Goal: Complete application form: Complete application form

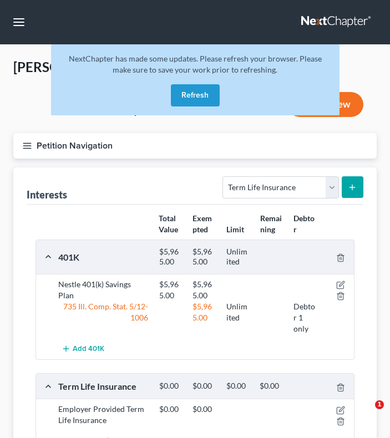
select select "term_life_insurance"
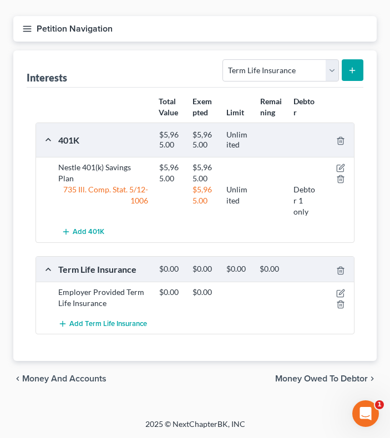
click at [311, 376] on span "Money Owed to Debtor" at bounding box center [321, 378] width 93 height 9
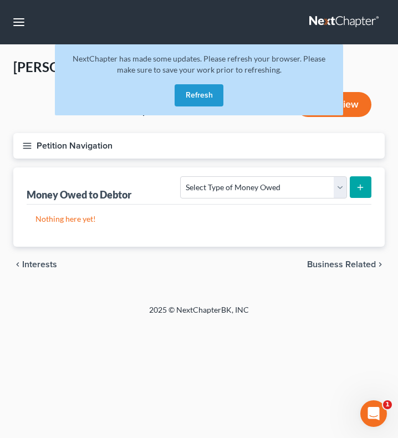
click at [202, 97] on button "Refresh" at bounding box center [199, 95] width 49 height 22
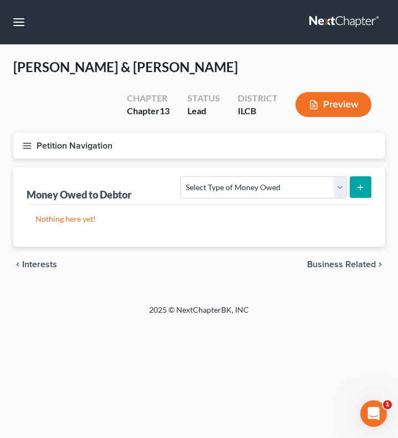
click at [35, 149] on button "Petition Navigation" at bounding box center [198, 145] width 371 height 25
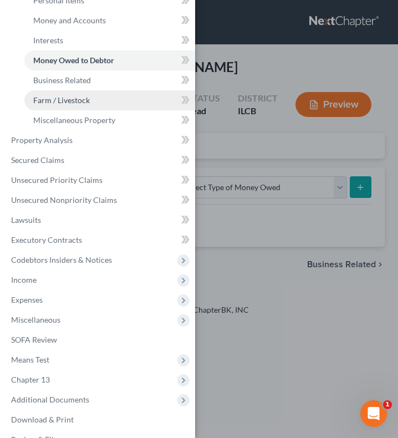
scroll to position [198, 0]
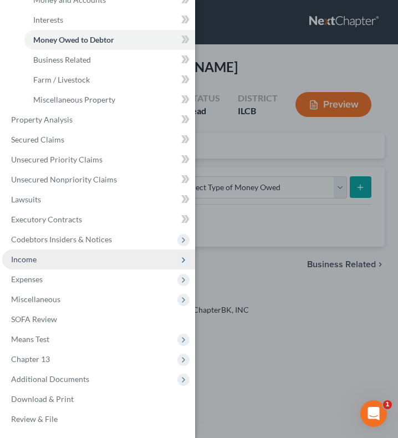
click at [52, 261] on span "Income" at bounding box center [98, 259] width 193 height 20
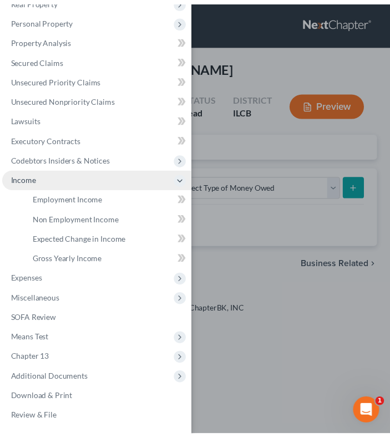
scroll to position [79, 0]
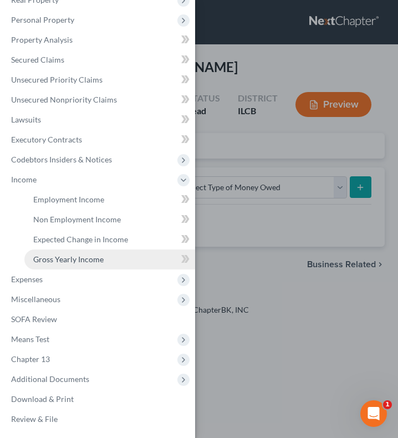
click at [70, 253] on link "Gross Yearly Income" at bounding box center [109, 259] width 171 height 20
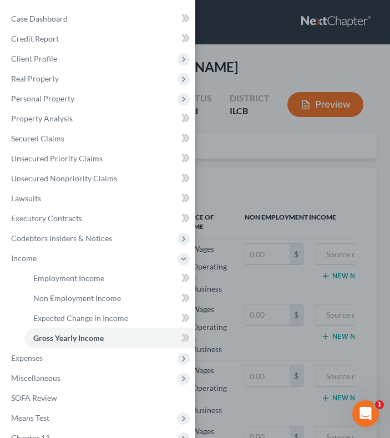
click at [186, 3] on div "Case Dashboard Payments Invoices Payments Payments Credit Report Client Profile…" at bounding box center [97, 258] width 195 height 517
click at [242, 52] on div "Case Dashboard Payments Invoices Payments Payments Credit Report Client Profile" at bounding box center [195, 219] width 390 height 438
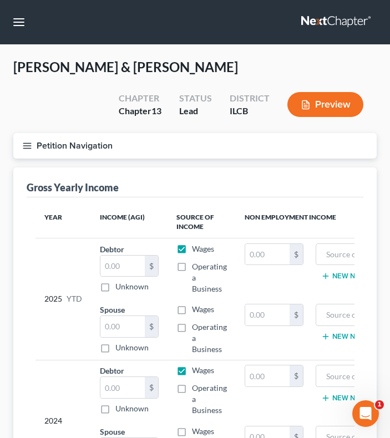
click at [211, 180] on div "Gross Yearly Income" at bounding box center [195, 182] width 336 height 30
click at [123, 268] on input "text" at bounding box center [122, 266] width 44 height 21
type input "7"
click at [127, 382] on input "text" at bounding box center [122, 387] width 44 height 21
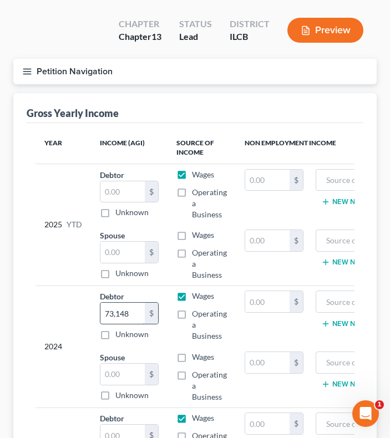
scroll to position [78, 0]
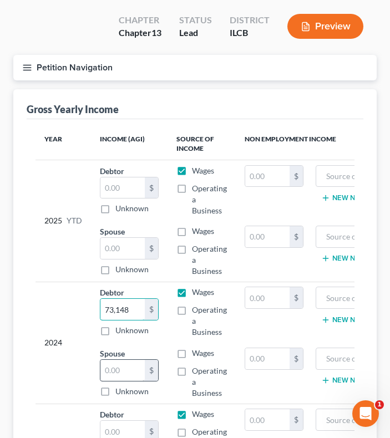
type input "73,148"
click at [123, 379] on input "text" at bounding box center [122, 370] width 44 height 21
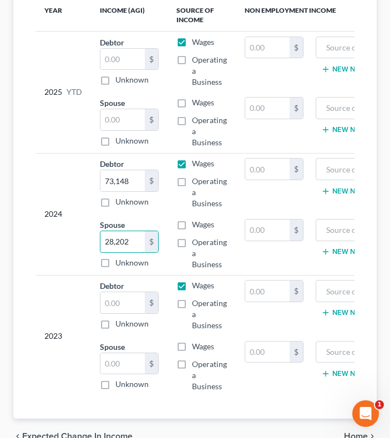
scroll to position [210, 0]
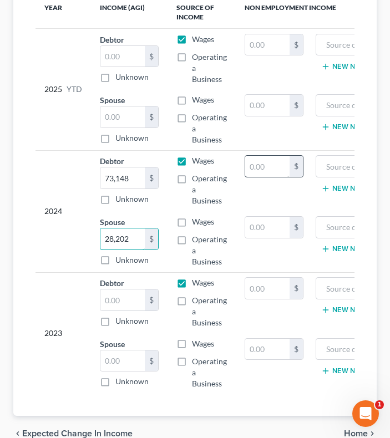
type input "28,202"
click at [276, 173] on input "text" at bounding box center [267, 166] width 44 height 21
type input "6,800"
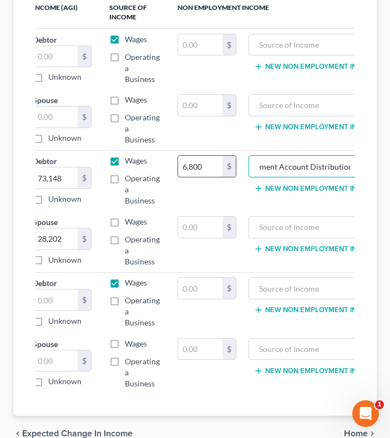
scroll to position [0, 25]
type input "Retirement Account Distributionq"
click at [149, 289] on td "Wages Operating a Business" at bounding box center [134, 302] width 68 height 61
click at [60, 295] on input "text" at bounding box center [55, 299] width 44 height 21
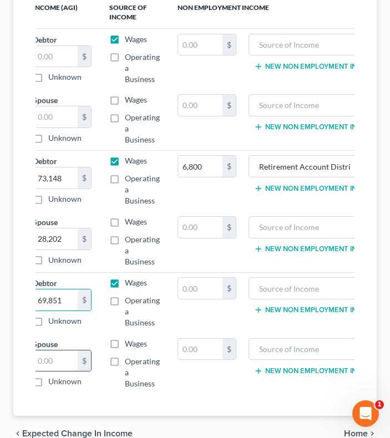
type input "69,851"
click at [54, 366] on input "text" at bounding box center [55, 360] width 44 height 21
click at [125, 222] on label "Wages" at bounding box center [136, 221] width 22 height 11
click at [129, 222] on input "Wages" at bounding box center [132, 219] width 7 height 7
checkbox input "true"
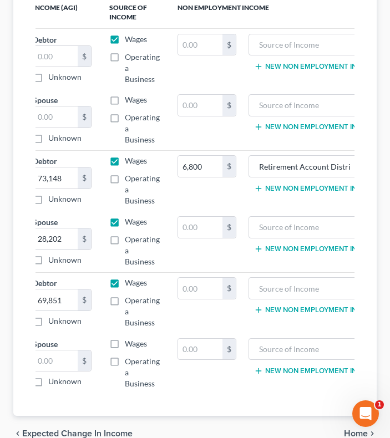
click at [125, 340] on label "Wages" at bounding box center [136, 343] width 22 height 11
click at [129, 340] on input "Wages" at bounding box center [132, 341] width 7 height 7
checkbox input "true"
click at [63, 367] on input "text" at bounding box center [55, 360] width 44 height 21
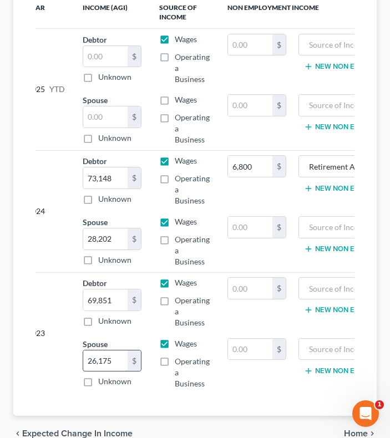
scroll to position [0, 17]
type input "26,175"
click at [329, 140] on td "New Non Employment Income" at bounding box center [365, 119] width 141 height 61
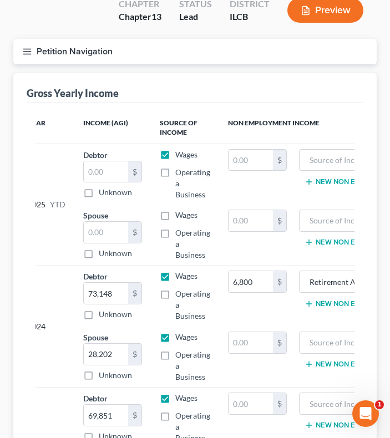
scroll to position [94, 0]
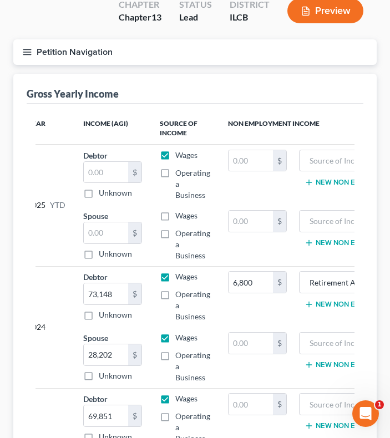
click at [299, 127] on th "Non Employment Income" at bounding box center [328, 129] width 218 height 32
click at [351, 111] on div "Year Income (AGI) Source of Income Non Employment Income 2025 YTD Debtor $ Unkn…" at bounding box center [195, 318] width 336 height 428
click at [104, 230] on input "text" at bounding box center [106, 232] width 44 height 21
type input "8,965.30"
click at [175, 217] on label "Wages" at bounding box center [186, 215] width 22 height 11
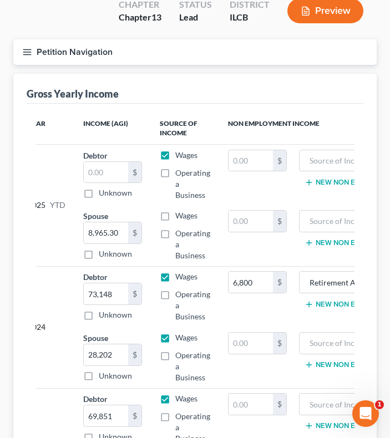
click at [180, 217] on input "Wages" at bounding box center [183, 213] width 7 height 7
checkbox input "true"
click at [301, 90] on div "Gross Yearly Income" at bounding box center [195, 89] width 336 height 30
click at [153, 106] on div "Year Income (AGI) Source of Income Non Employment Income 2025 YTD Debtor $ Unkn…" at bounding box center [195, 318] width 336 height 428
click at [106, 174] on input "text" at bounding box center [106, 172] width 44 height 21
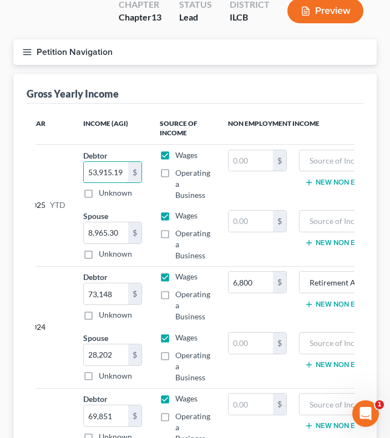
type input "53,915.19"
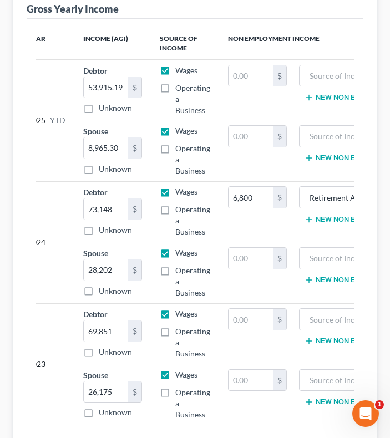
scroll to position [178, 0]
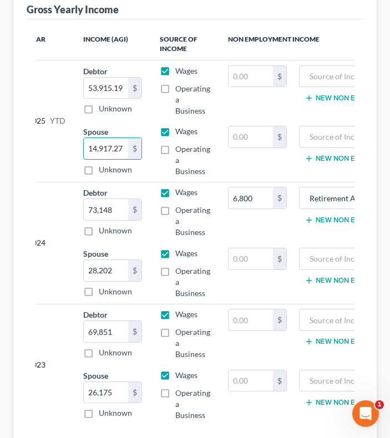
type input "14,917.27"
click at [239, 167] on td "$" at bounding box center [257, 151] width 76 height 61
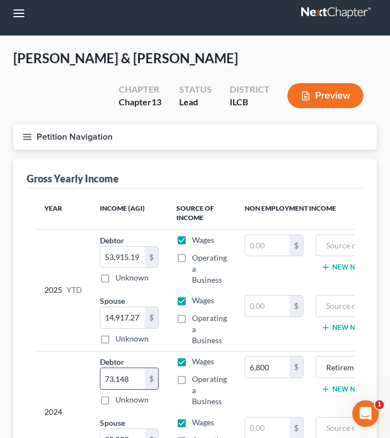
scroll to position [0, 0]
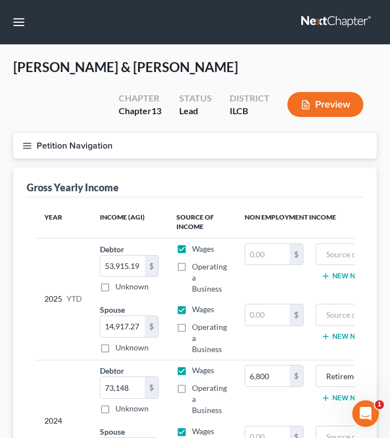
click at [29, 147] on icon "button" at bounding box center [27, 146] width 10 height 10
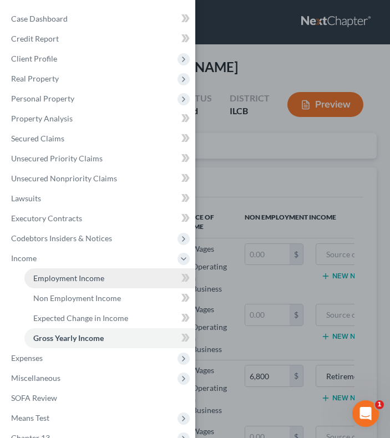
click at [82, 280] on span "Employment Income" at bounding box center [68, 277] width 71 height 9
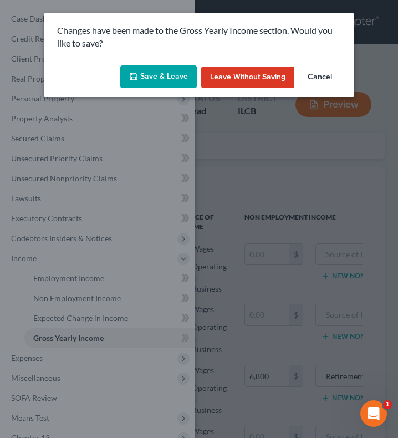
click at [172, 76] on button "Save & Leave" at bounding box center [158, 76] width 76 height 23
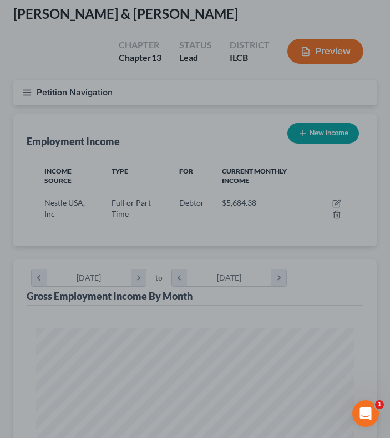
scroll to position [54, 0]
click at [337, 201] on div at bounding box center [195, 219] width 390 height 438
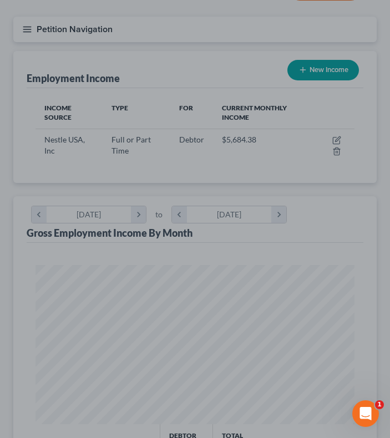
scroll to position [115, 0]
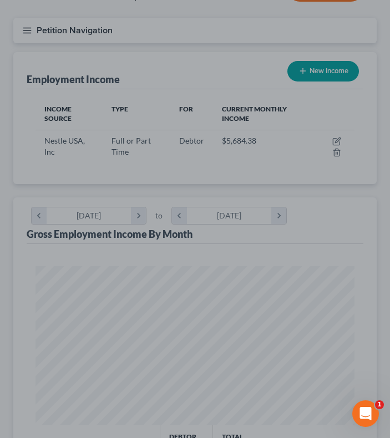
click at [335, 142] on div at bounding box center [195, 219] width 390 height 438
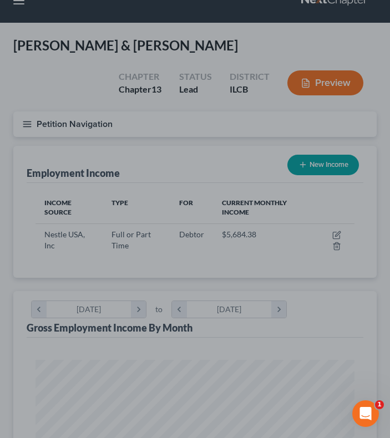
scroll to position [0, 0]
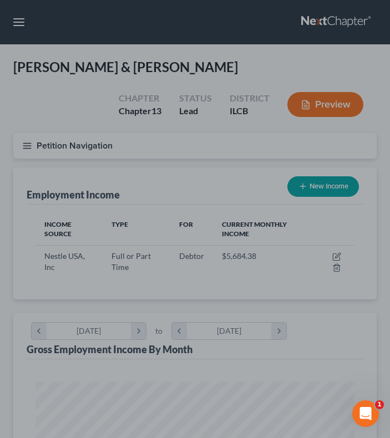
click at [335, 252] on div at bounding box center [195, 219] width 390 height 438
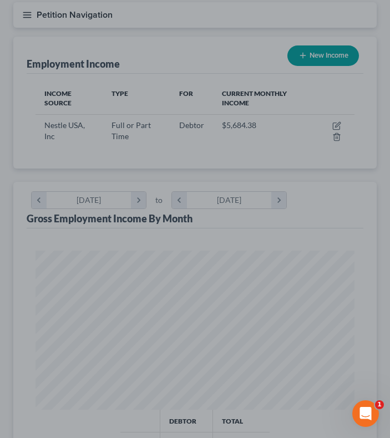
scroll to position [131, 0]
click at [336, 125] on div at bounding box center [195, 219] width 390 height 438
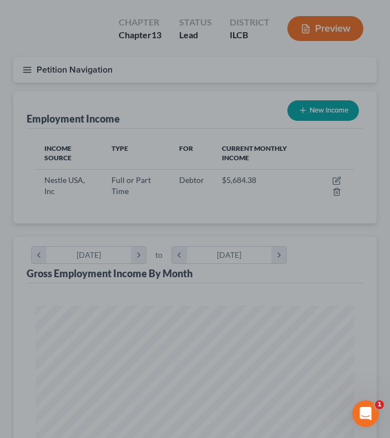
scroll to position [74, 0]
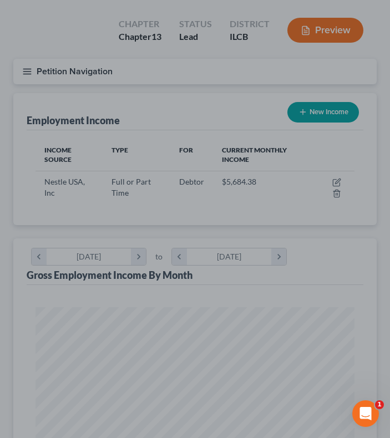
click at [69, 180] on div at bounding box center [195, 219] width 390 height 438
click at [336, 178] on div at bounding box center [195, 219] width 390 height 438
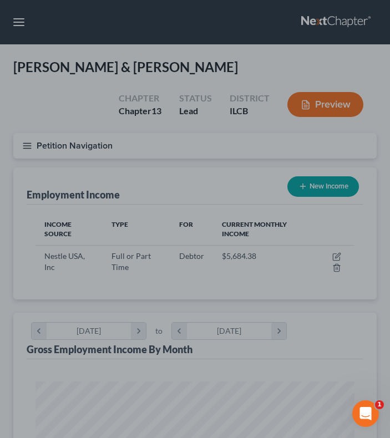
click at [334, 257] on div at bounding box center [195, 219] width 390 height 438
click at [336, 259] on div at bounding box center [195, 219] width 390 height 438
click at [147, 251] on div at bounding box center [195, 219] width 390 height 438
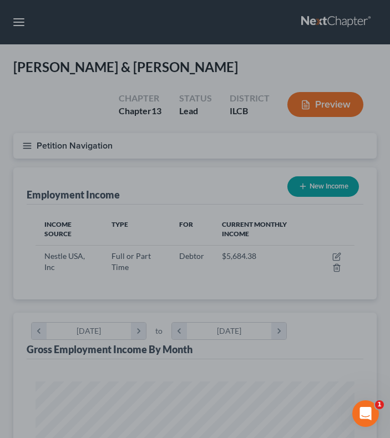
drag, startPoint x: 70, startPoint y: 259, endPoint x: 335, endPoint y: 269, distance: 265.2
click at [335, 269] on div at bounding box center [195, 219] width 390 height 438
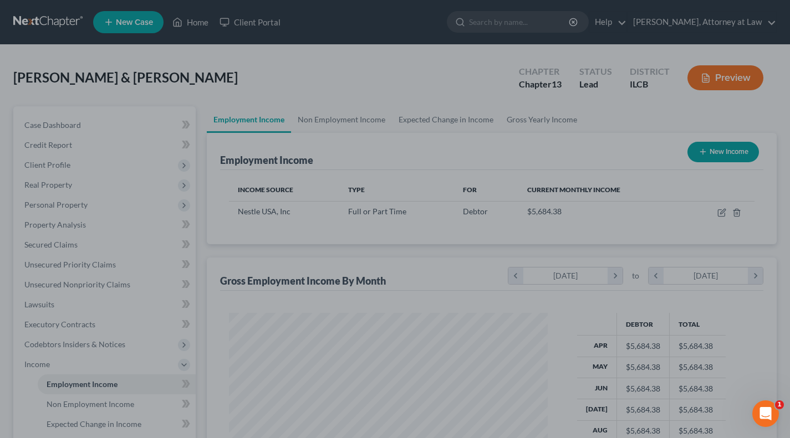
scroll to position [198, 319]
click at [397, 213] on div at bounding box center [395, 219] width 790 height 438
click at [397, 212] on div at bounding box center [395, 219] width 790 height 438
click at [397, 148] on div at bounding box center [395, 219] width 790 height 438
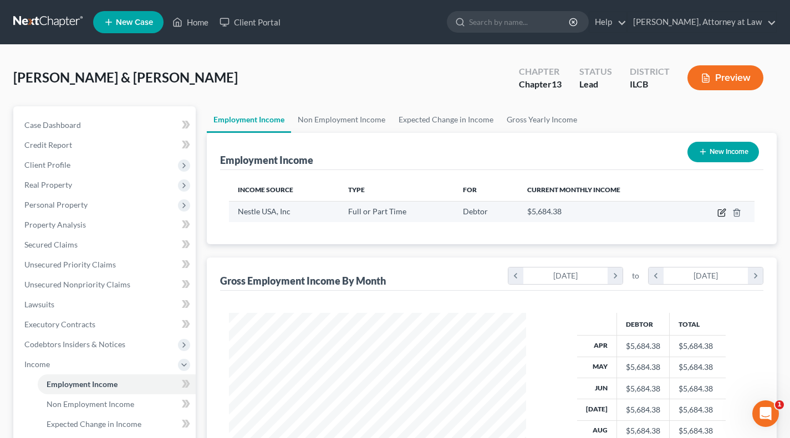
click at [721, 211] on icon "button" at bounding box center [721, 212] width 9 height 9
select select "0"
select select "48"
select select "0"
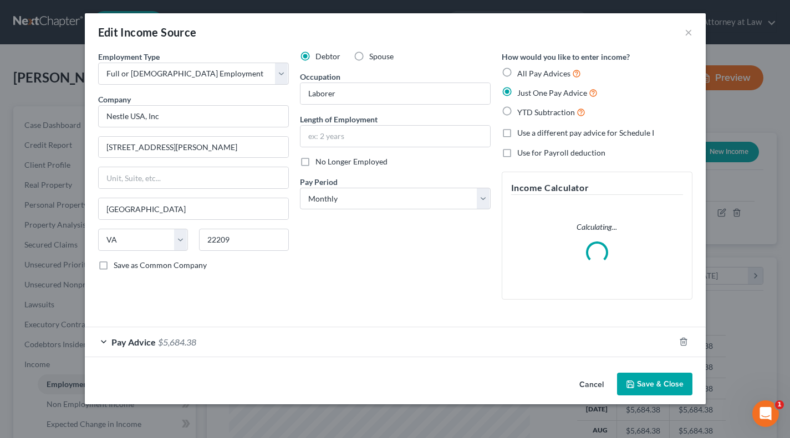
scroll to position [198, 323]
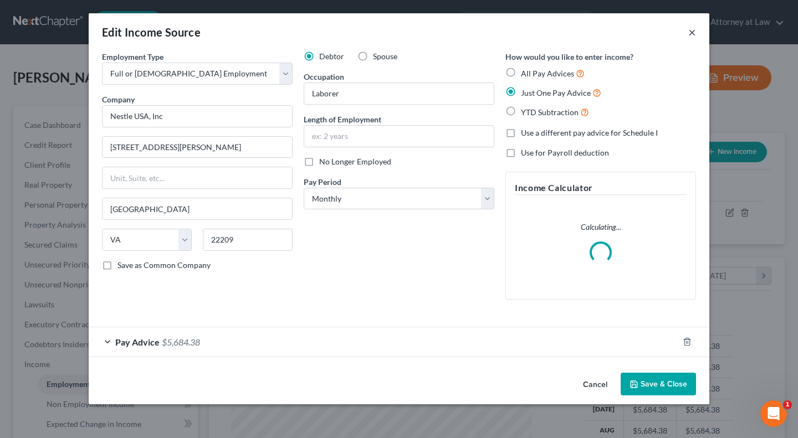
click at [694, 30] on button "×" at bounding box center [692, 31] width 8 height 13
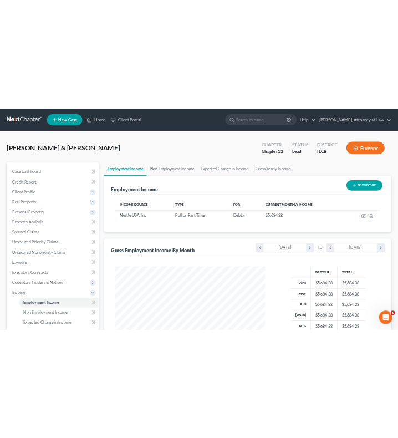
scroll to position [159, 341]
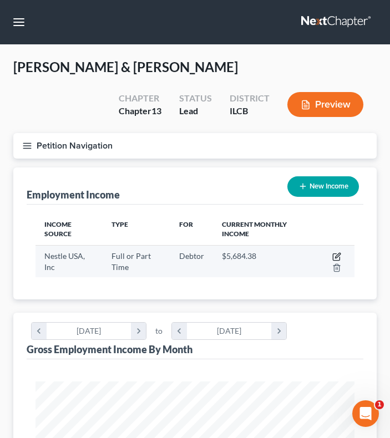
click at [335, 258] on icon "button" at bounding box center [337, 255] width 5 height 5
select select "0"
select select "48"
select select "0"
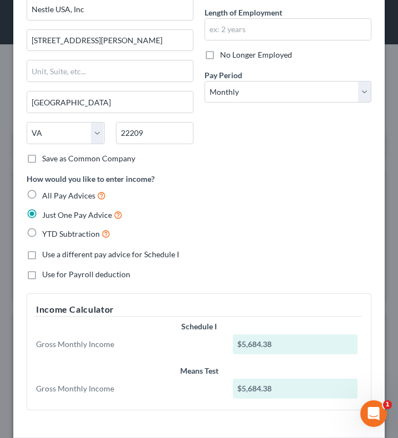
scroll to position [104, 0]
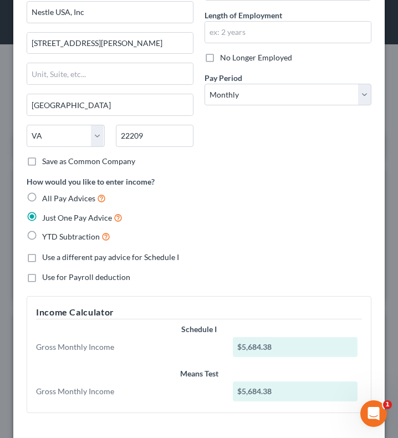
click at [42, 236] on label "YTD Subtraction" at bounding box center [76, 236] width 68 height 13
click at [47, 236] on input "YTD Subtraction" at bounding box center [50, 233] width 7 height 7
radio input "true"
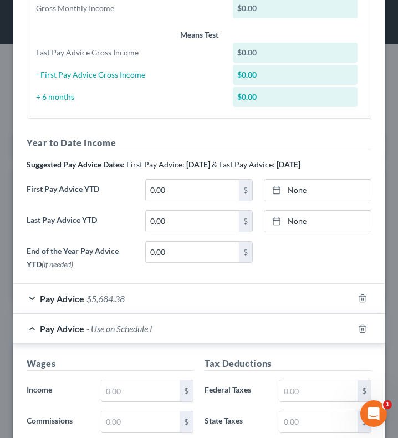
scroll to position [449, 0]
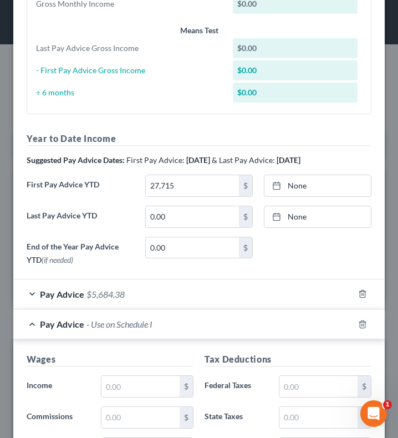
click at [381, 170] on div "Edit Income Source × Employment Type * Select Full or Part Time Employment Self…" at bounding box center [199, 219] width 398 height 438
click at [197, 180] on input "27,715" at bounding box center [192, 185] width 93 height 21
type input "0"
click at [195, 187] on input "27,713" at bounding box center [192, 185] width 93 height 21
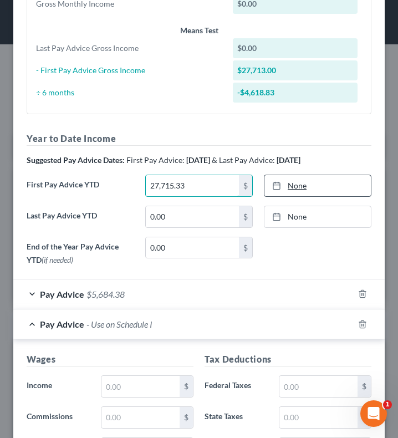
type input "27,715.33"
click at [290, 184] on link "None" at bounding box center [317, 185] width 106 height 21
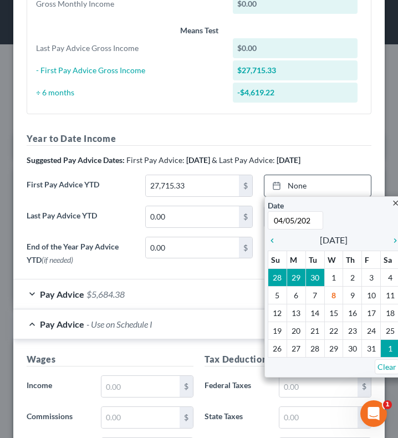
type input "04/05/2025"
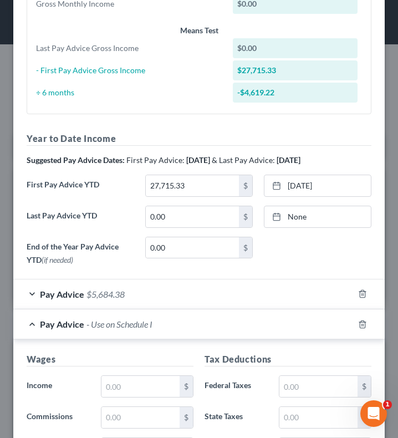
click at [227, 375] on label "Federal Taxes" at bounding box center [236, 386] width 74 height 22
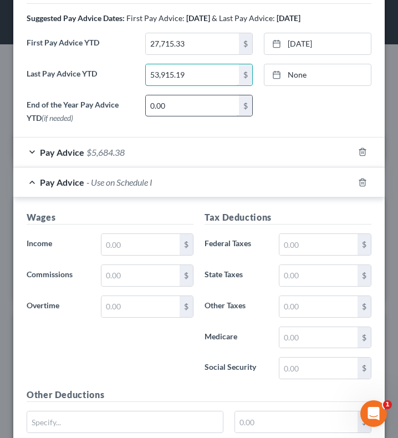
scroll to position [591, 0]
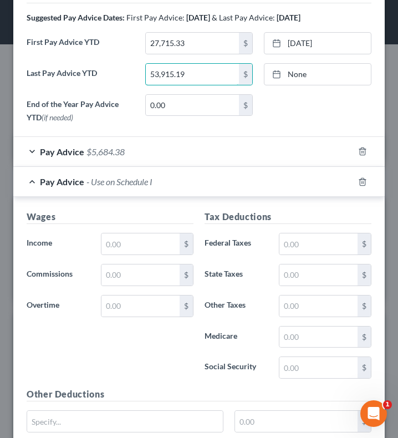
type input "53,915.19"
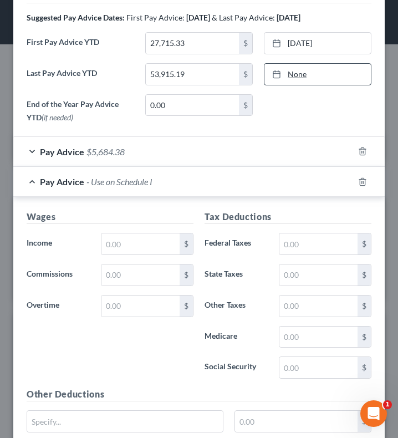
click at [313, 76] on link "None" at bounding box center [317, 74] width 106 height 21
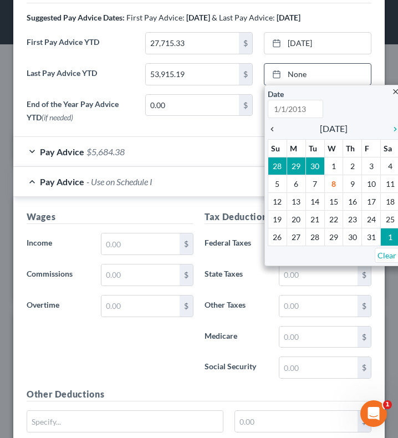
type input "10/8/2025"
click at [268, 127] on icon "chevron_left" at bounding box center [275, 129] width 14 height 9
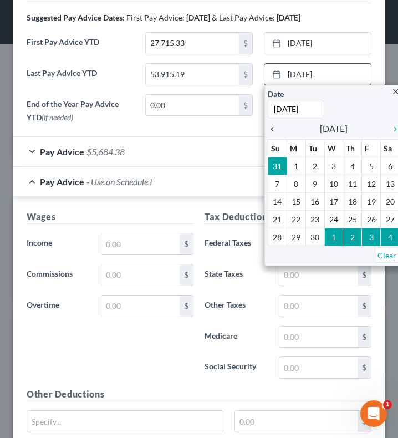
click at [268, 127] on icon "chevron_left" at bounding box center [275, 129] width 14 height 9
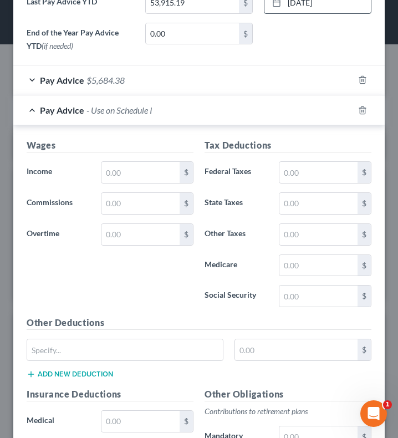
scroll to position [665, 0]
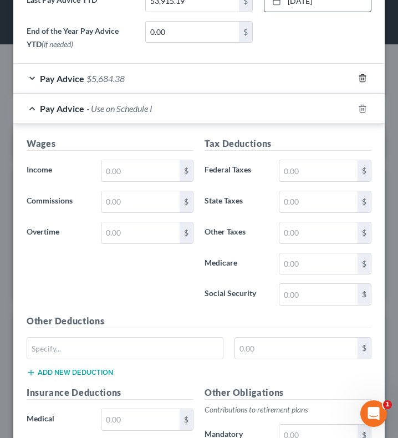
click at [358, 76] on icon "button" at bounding box center [362, 78] width 9 height 9
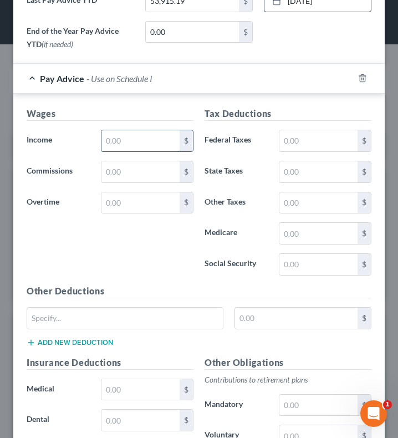
click at [135, 142] on input "text" at bounding box center [140, 140] width 78 height 21
type input "1,641"
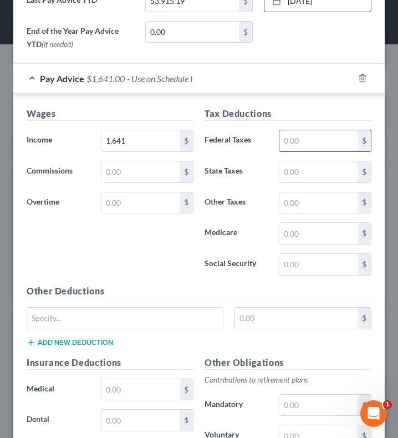
click at [310, 147] on input "text" at bounding box center [318, 140] width 78 height 21
click at [298, 145] on input "text" at bounding box center [318, 140] width 78 height 21
type input "177.83"
click at [301, 172] on input "text" at bounding box center [318, 171] width 78 height 21
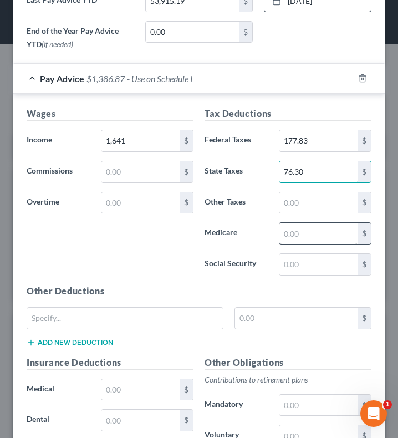
type input "76.30"
click at [303, 236] on input "text" at bounding box center [318, 233] width 78 height 21
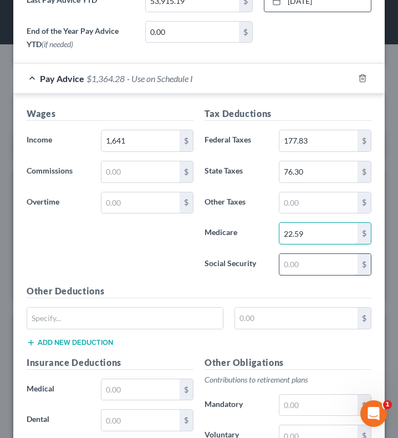
type input "22.59"
click at [299, 267] on input "text" at bounding box center [318, 264] width 78 height 21
click at [299, 261] on input "text" at bounding box center [318, 264] width 78 height 21
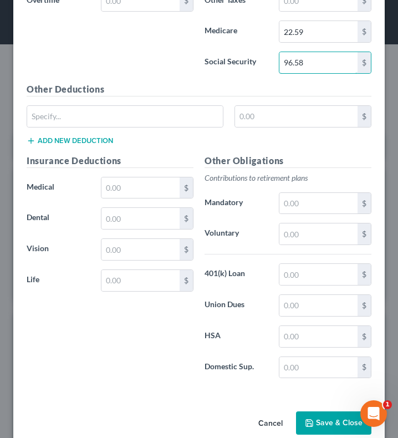
scroll to position [867, 0]
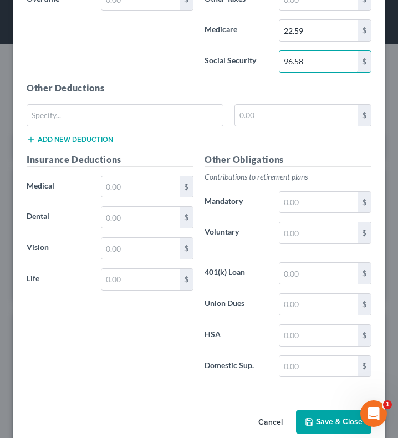
type input "96.58"
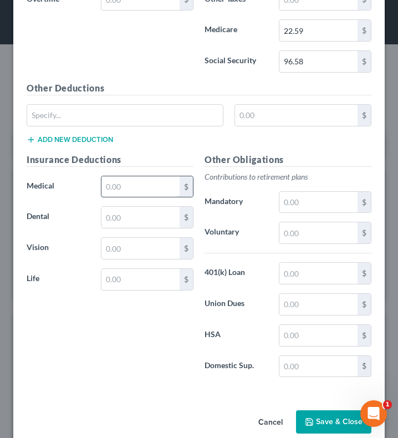
click at [139, 188] on input "text" at bounding box center [140, 186] width 78 height 21
type input "46.12"
click at [148, 213] on input "text" at bounding box center [140, 217] width 78 height 21
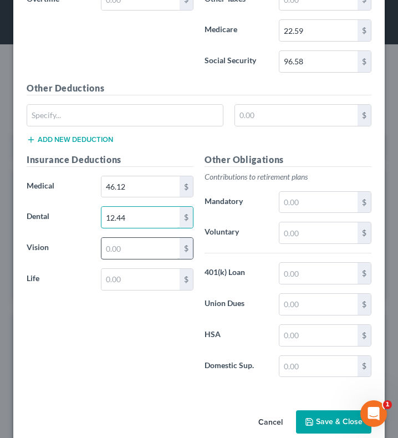
type input "12.44"
click at [154, 245] on input "text" at bounding box center [140, 248] width 78 height 21
type input "3.61"
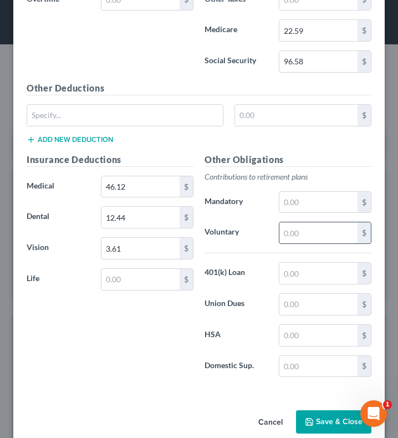
click at [300, 228] on input "text" at bounding box center [318, 232] width 78 height 21
type input "16.42"
click at [297, 308] on input "text" at bounding box center [318, 304] width 78 height 21
type input "76.00"
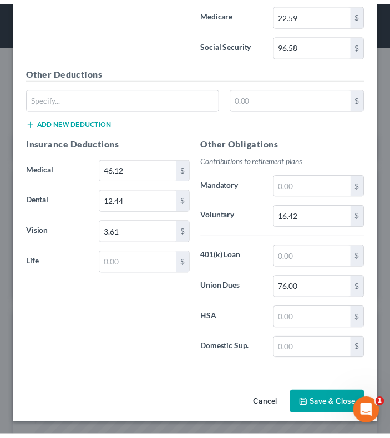
scroll to position [885, 0]
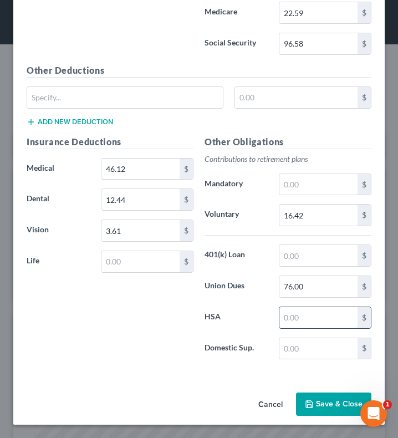
click at [316, 319] on input "text" at bounding box center [318, 317] width 78 height 21
type input "25.00"
click at [325, 407] on button "Save & Close" at bounding box center [333, 403] width 75 height 23
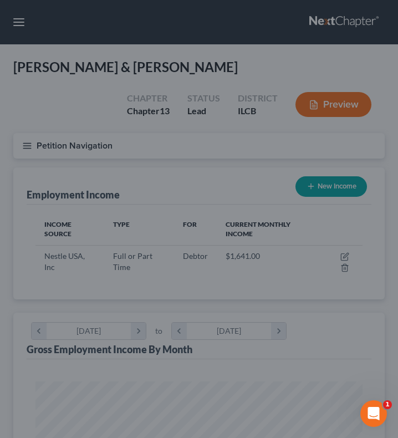
scroll to position [554148, 553966]
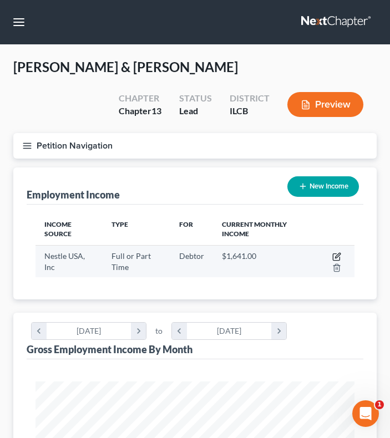
click at [335, 255] on icon "button" at bounding box center [336, 256] width 9 height 9
select select "0"
select select "48"
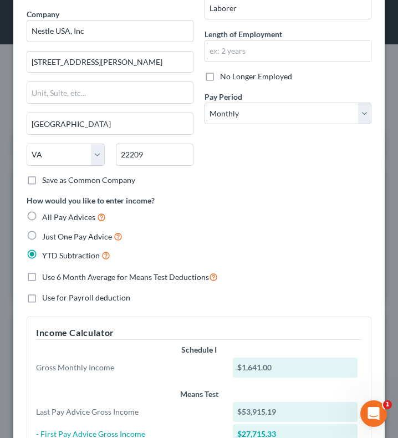
scroll to position [0, 0]
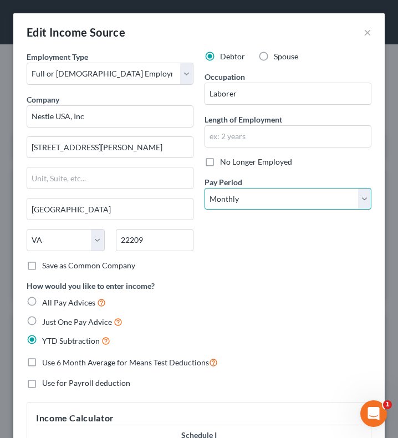
click at [291, 200] on select "Select Monthly Twice Monthly Every Other Week Weekly" at bounding box center [288, 199] width 167 height 22
select select "3"
click at [205, 188] on select "Select Monthly Twice Monthly Every Other Week Weekly" at bounding box center [288, 199] width 167 height 22
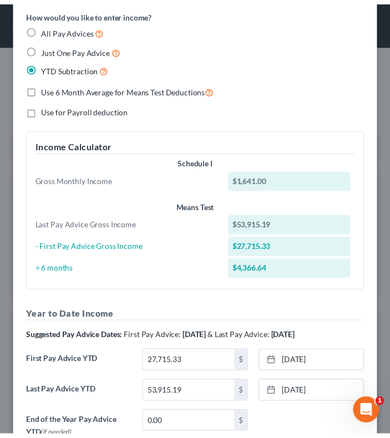
scroll to position [381, 0]
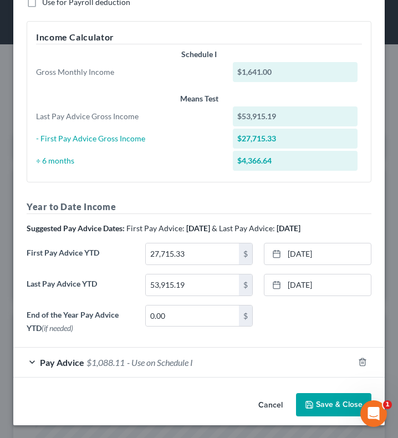
click at [316, 400] on button "Save & Close" at bounding box center [333, 404] width 75 height 23
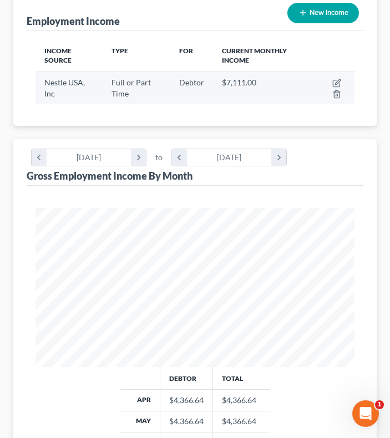
scroll to position [166, 0]
